Goal: Manage account settings

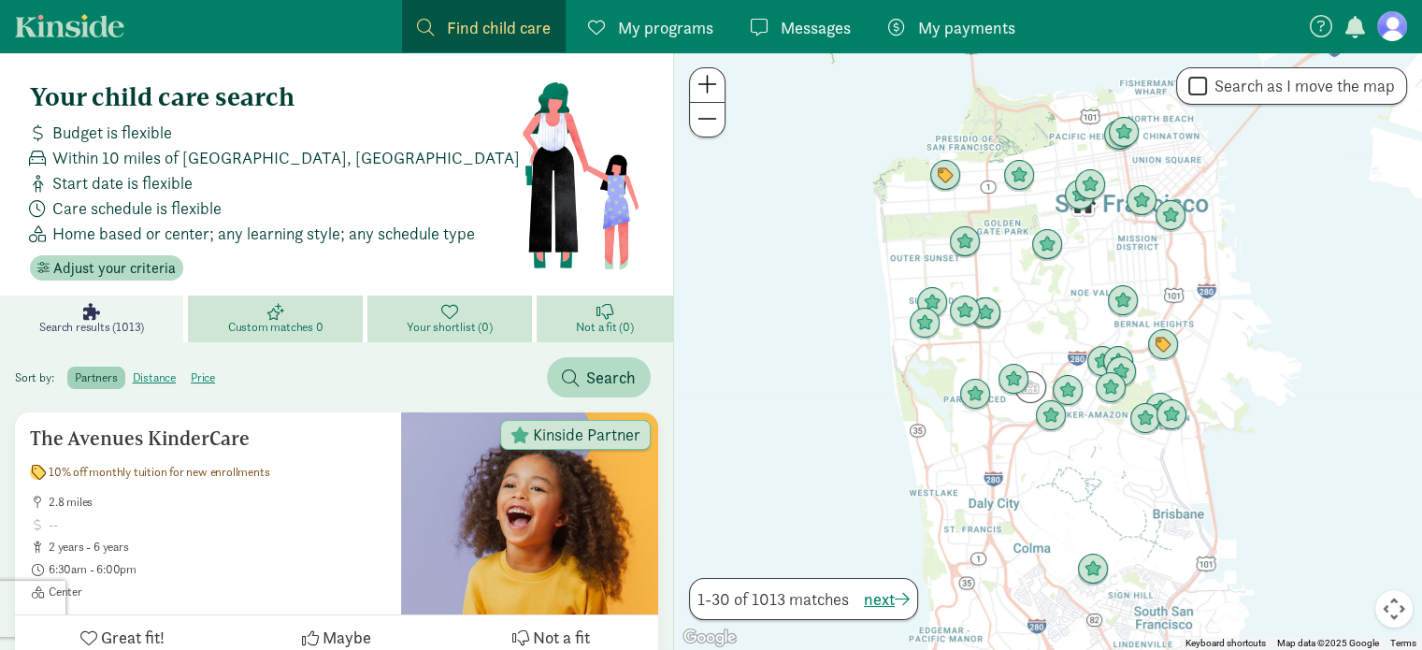
click at [1387, 29] on figure at bounding box center [1392, 26] width 30 height 30
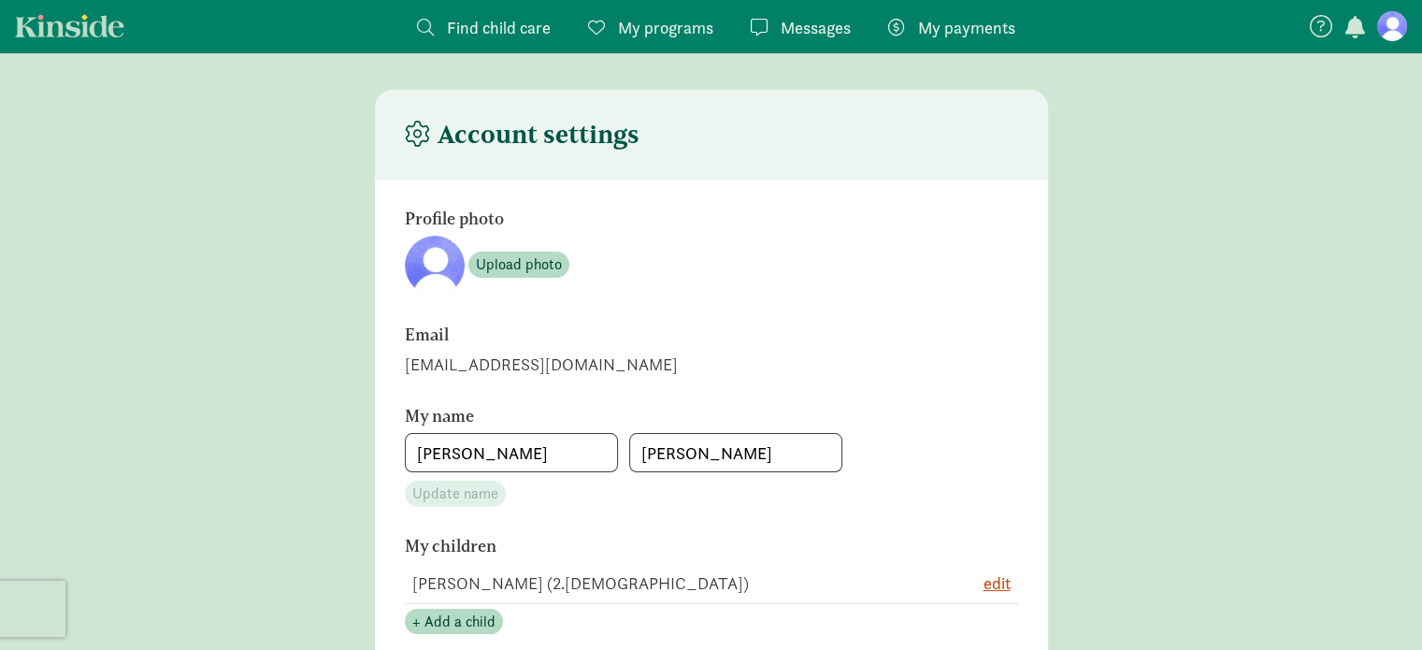
click at [695, 33] on span "My programs" at bounding box center [665, 27] width 95 height 25
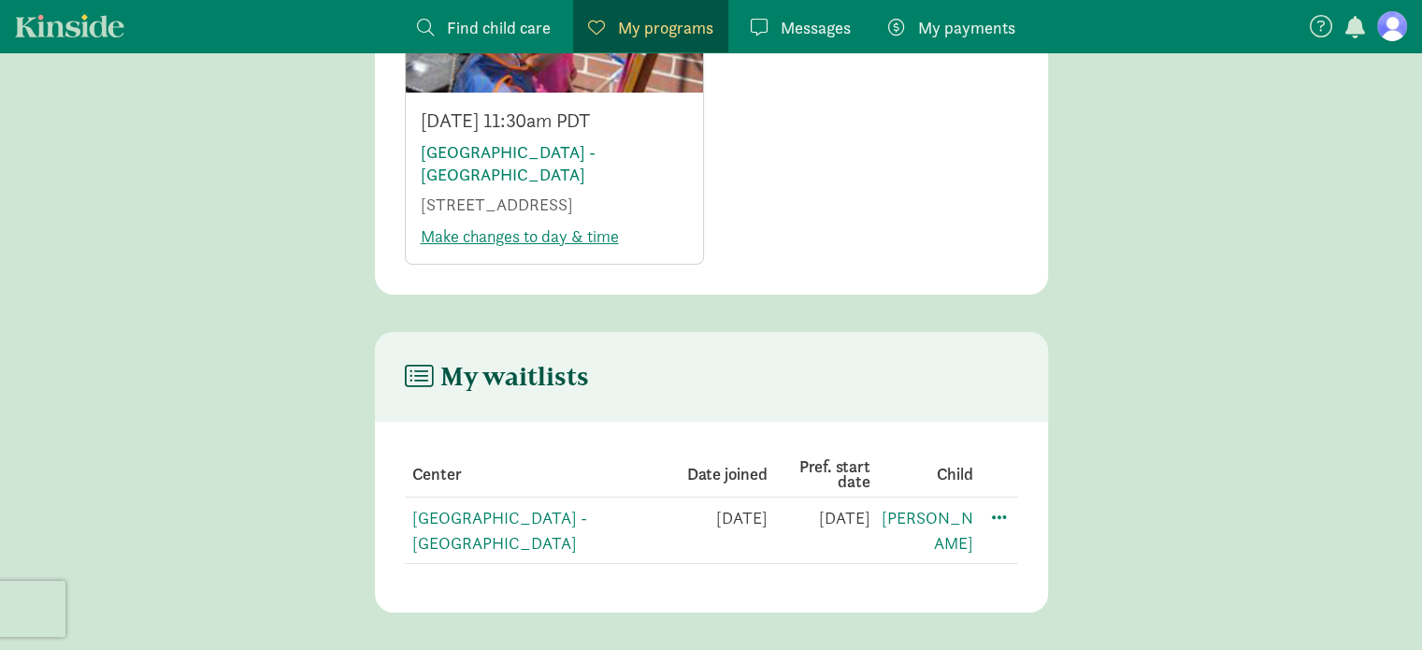
scroll to position [251, 0]
click at [1002, 524] on span at bounding box center [999, 516] width 22 height 22
click at [1129, 485] on main "My waitlists Center Date joined Pref. start date Child [GEOGRAPHIC_DATA] - [GEO…" at bounding box center [711, 472] width 1422 height 280
click at [1128, 429] on main "My waitlists Center Date joined Pref. start date Child [GEOGRAPHIC_DATA] - [GEO…" at bounding box center [711, 472] width 1422 height 280
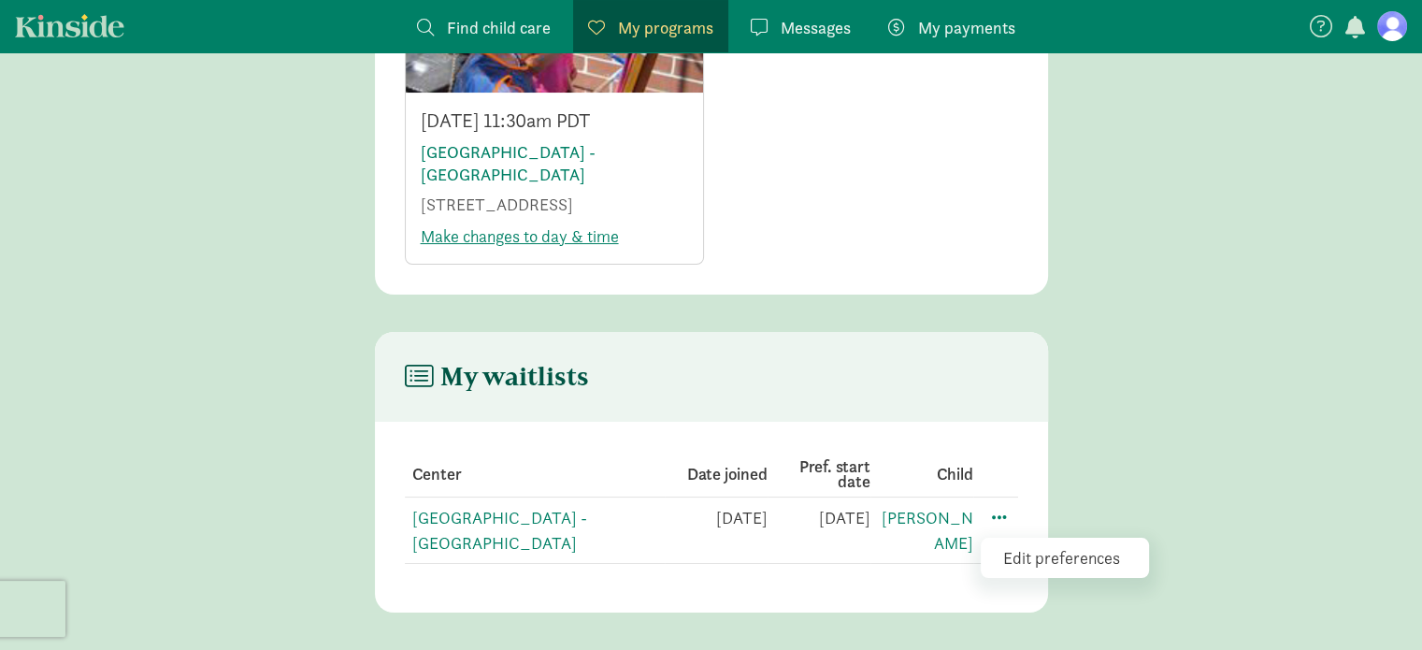
click at [1149, 407] on main "My waitlists Center Date joined Pref. start date Child [GEOGRAPHIC_DATA] - [GEO…" at bounding box center [711, 472] width 1422 height 280
click at [1084, 416] on main "My waitlists Center Date joined Pref. start date Child [GEOGRAPHIC_DATA] - [GEO…" at bounding box center [711, 472] width 1422 height 280
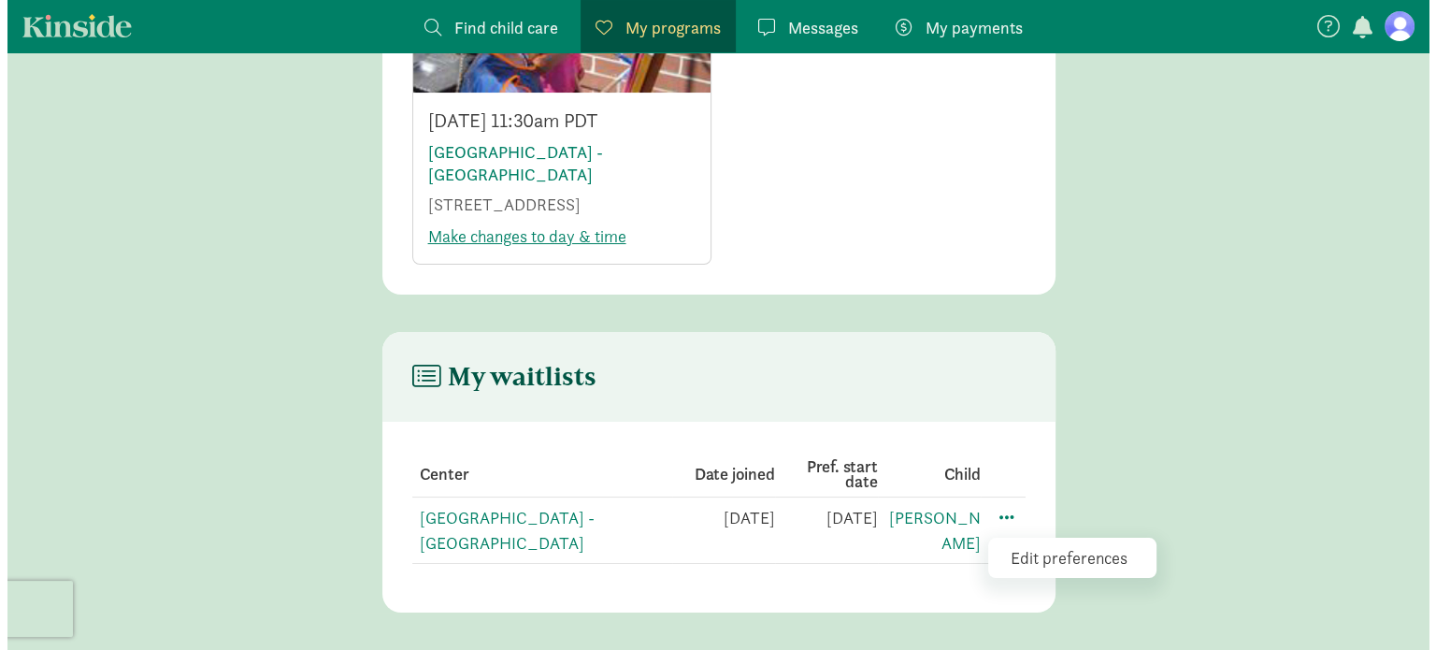
scroll to position [251, 0]
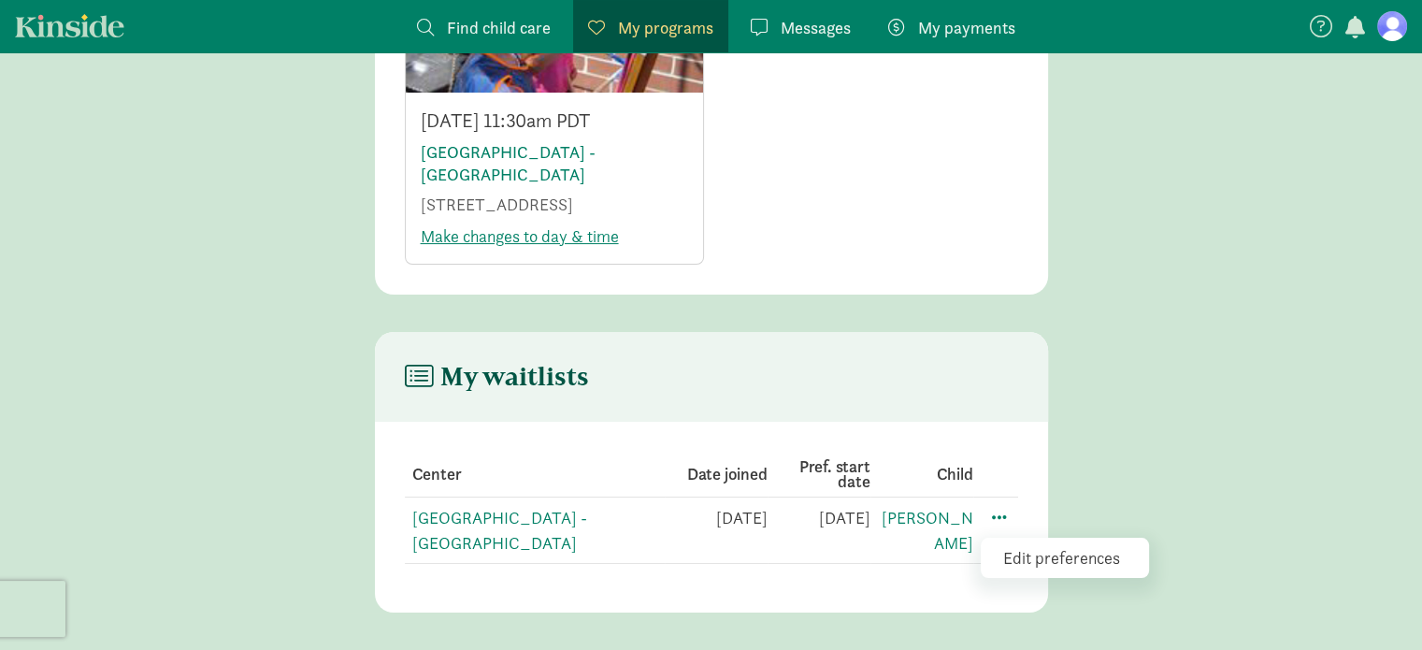
click at [1159, 423] on main "My waitlists Center Date joined Pref. start date Child [GEOGRAPHIC_DATA] - [GEO…" at bounding box center [711, 472] width 1422 height 280
click at [1227, 474] on main "My waitlists Center Date joined Pref. start date Child [GEOGRAPHIC_DATA] - [GEO…" at bounding box center [711, 472] width 1422 height 280
click at [1069, 561] on div "Edit preferences" at bounding box center [1065, 558] width 168 height 40
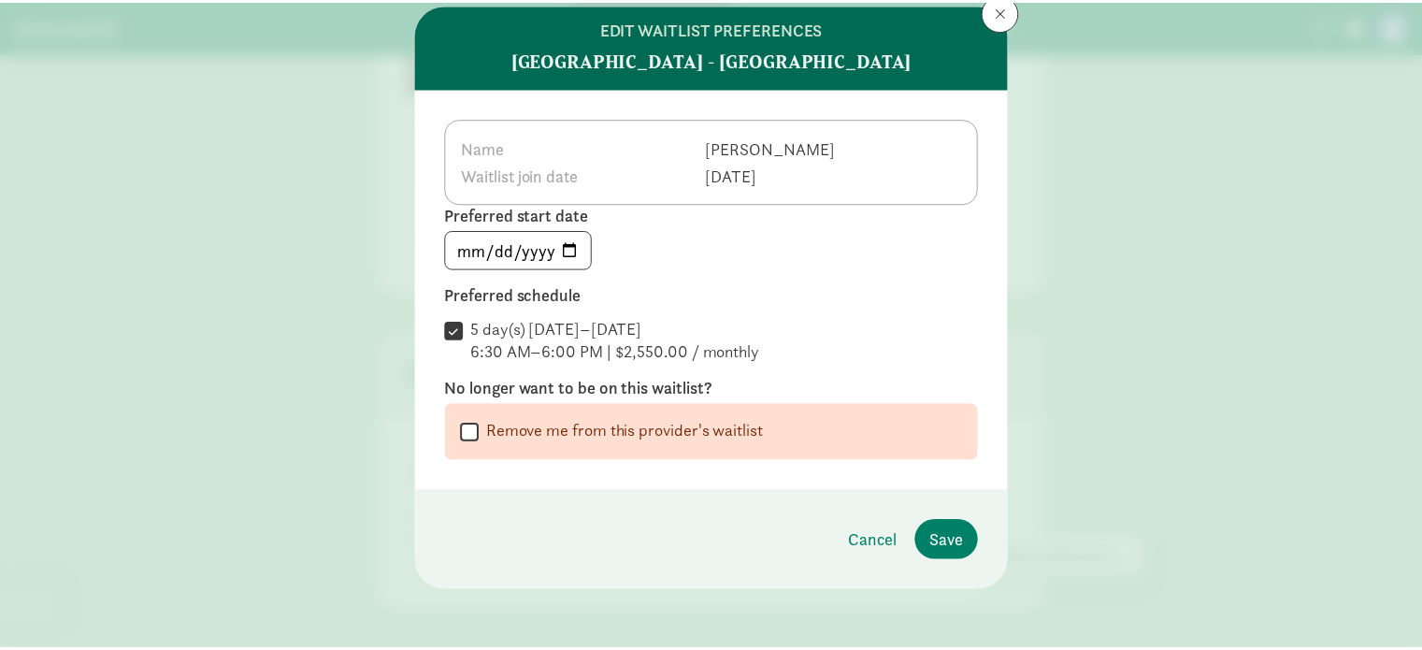
scroll to position [55, 0]
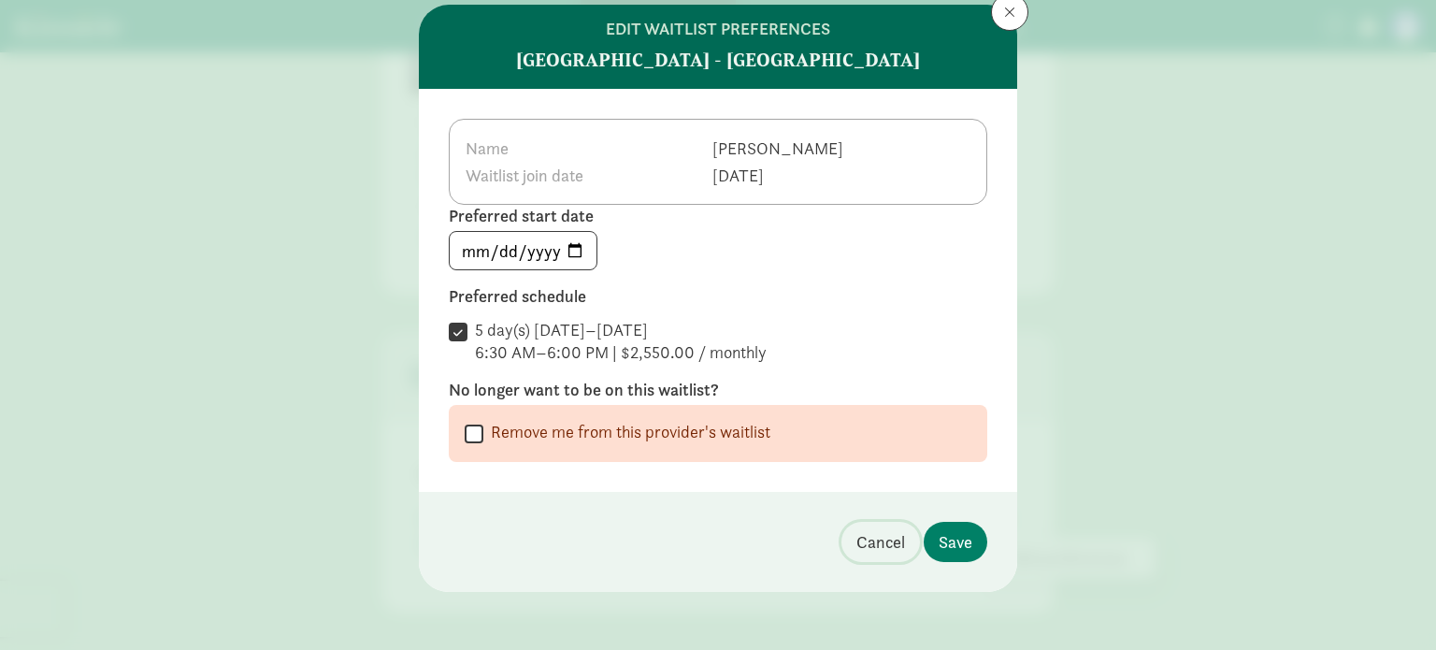
click at [874, 545] on span "Cancel" at bounding box center [880, 541] width 49 height 25
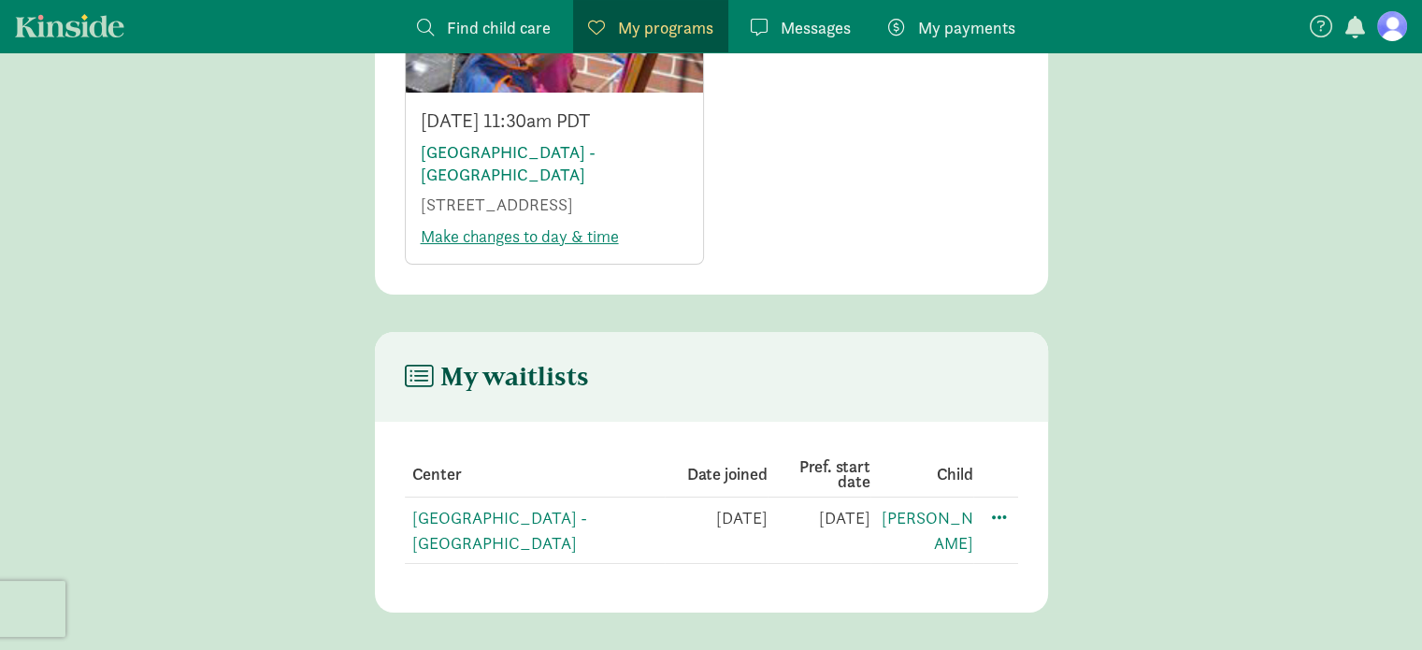
scroll to position [251, 0]
click at [950, 517] on link "[PERSON_NAME]" at bounding box center [928, 530] width 92 height 47
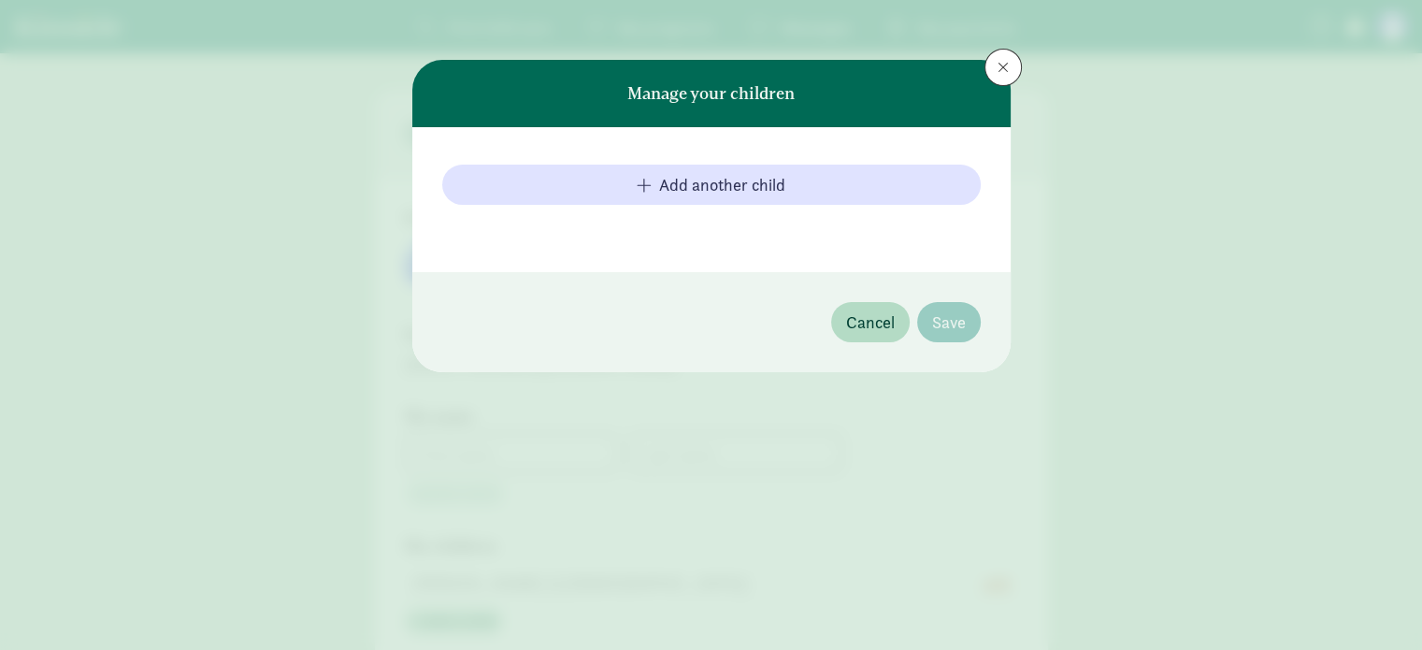
type input "[PERSON_NAME]"
type input "5039566065"
